Goal: Transaction & Acquisition: Purchase product/service

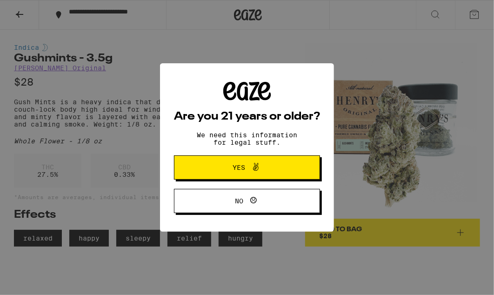
drag, startPoint x: 264, startPoint y: 172, endPoint x: 340, endPoint y: 145, distance: 80.1
click at [264, 172] on span "Yes" at bounding box center [247, 167] width 71 height 12
